Goal: Find specific page/section: Find specific page/section

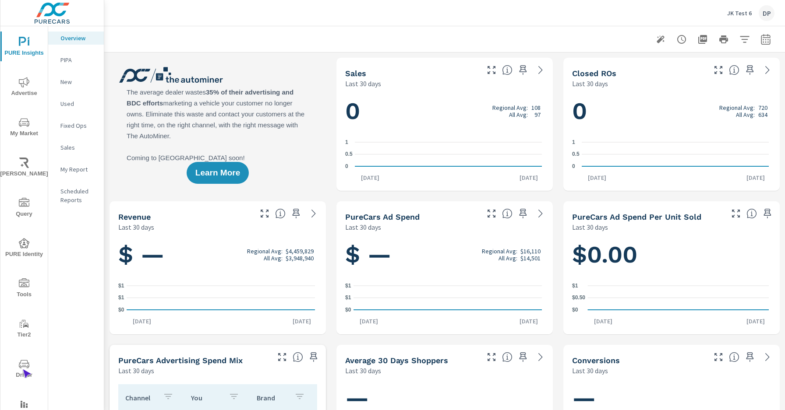
click at [22, 370] on span "Driver" at bounding box center [24, 369] width 42 height 21
